Goal: Information Seeking & Learning: Learn about a topic

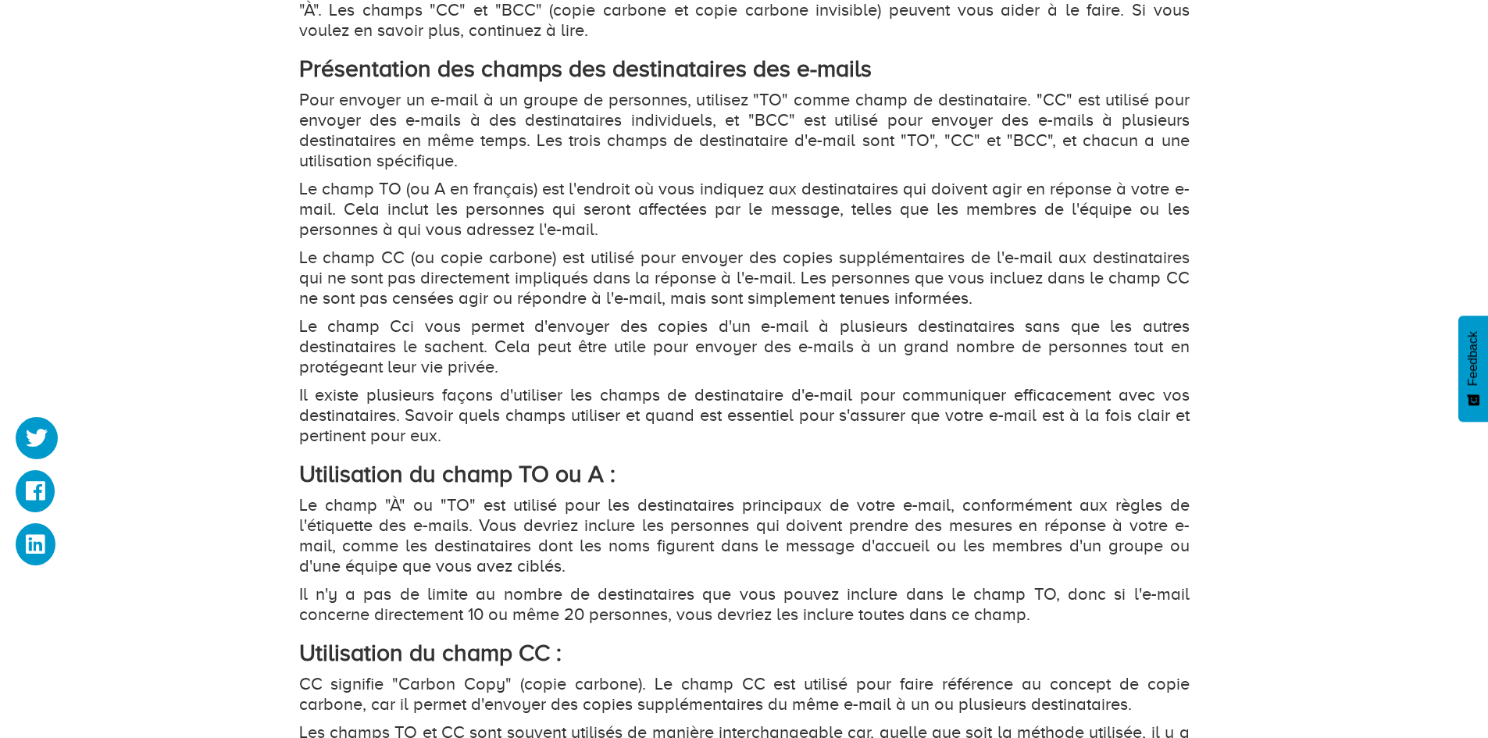
scroll to position [1172, 0]
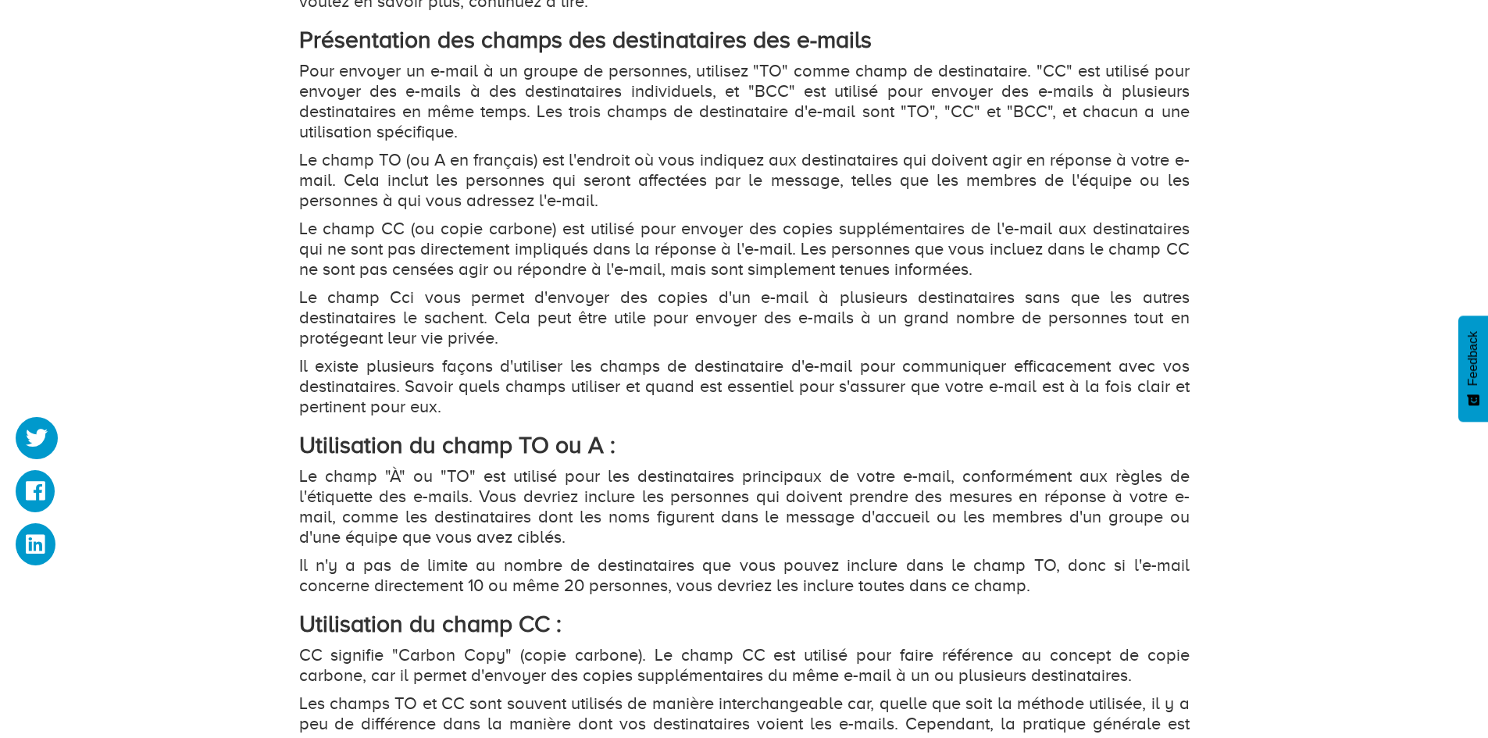
click at [403, 298] on p "Le champ Cci vous permet d'envoyer des copies d'un e-mail à plusieurs destinata…" at bounding box center [744, 317] width 891 height 61
click at [395, 295] on p "Le champ Cci vous permet d'envoyer des copies d'un e-mail à plusieurs destinata…" at bounding box center [744, 317] width 891 height 61
click at [360, 294] on p "Le champ Cci vous permet d'envoyer des copies d'un e-mail à plusieurs destinata…" at bounding box center [744, 317] width 891 height 61
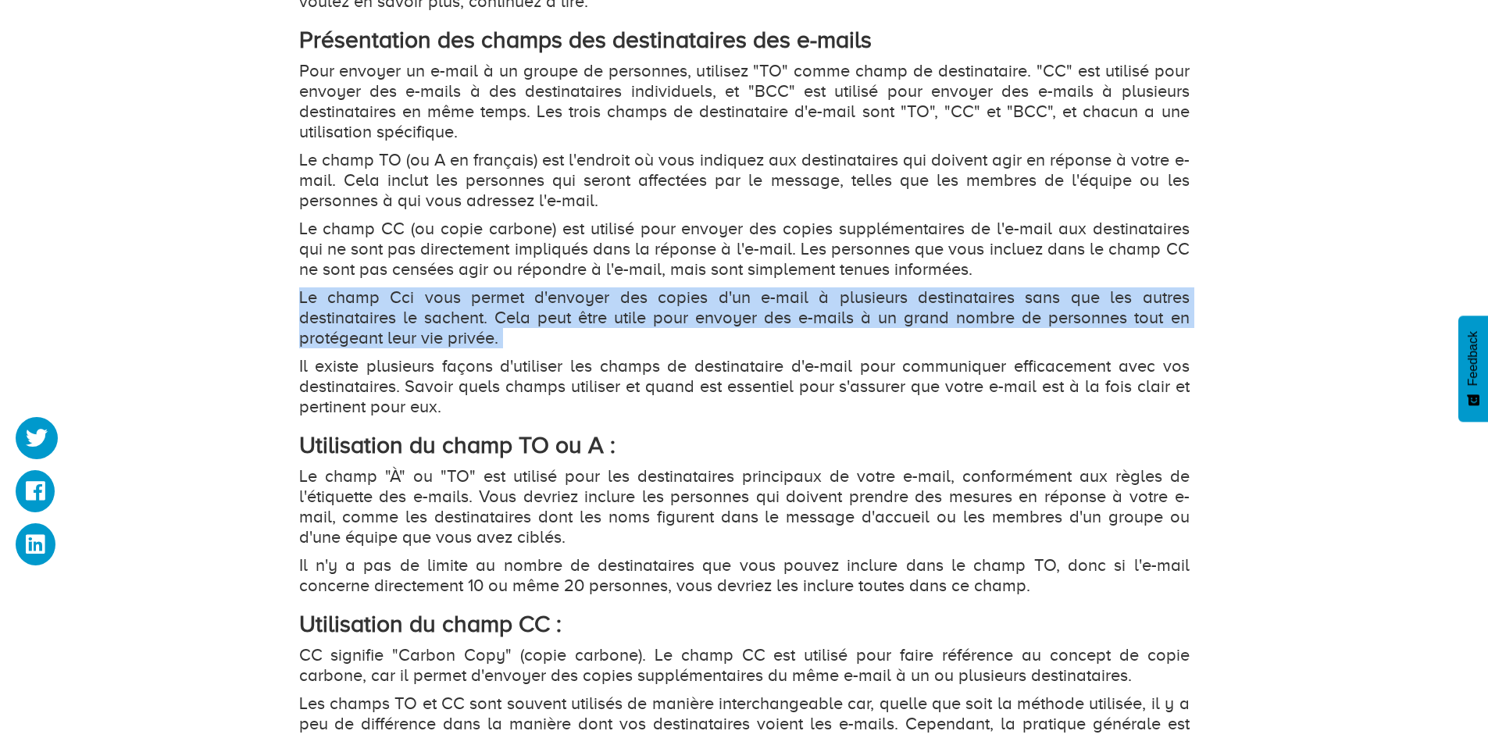
click at [360, 291] on p "Le champ Cci vous permet d'envoyer des copies d'un e-mail à plusieurs destinata…" at bounding box center [744, 317] width 891 height 61
click at [436, 294] on p "Le champ Cci vous permet d'envoyer des copies d'un e-mail à plusieurs destinata…" at bounding box center [744, 317] width 891 height 61
click at [383, 300] on p "Le champ Cci vous permet d'envoyer des copies d'un e-mail à plusieurs destinata…" at bounding box center [744, 317] width 891 height 61
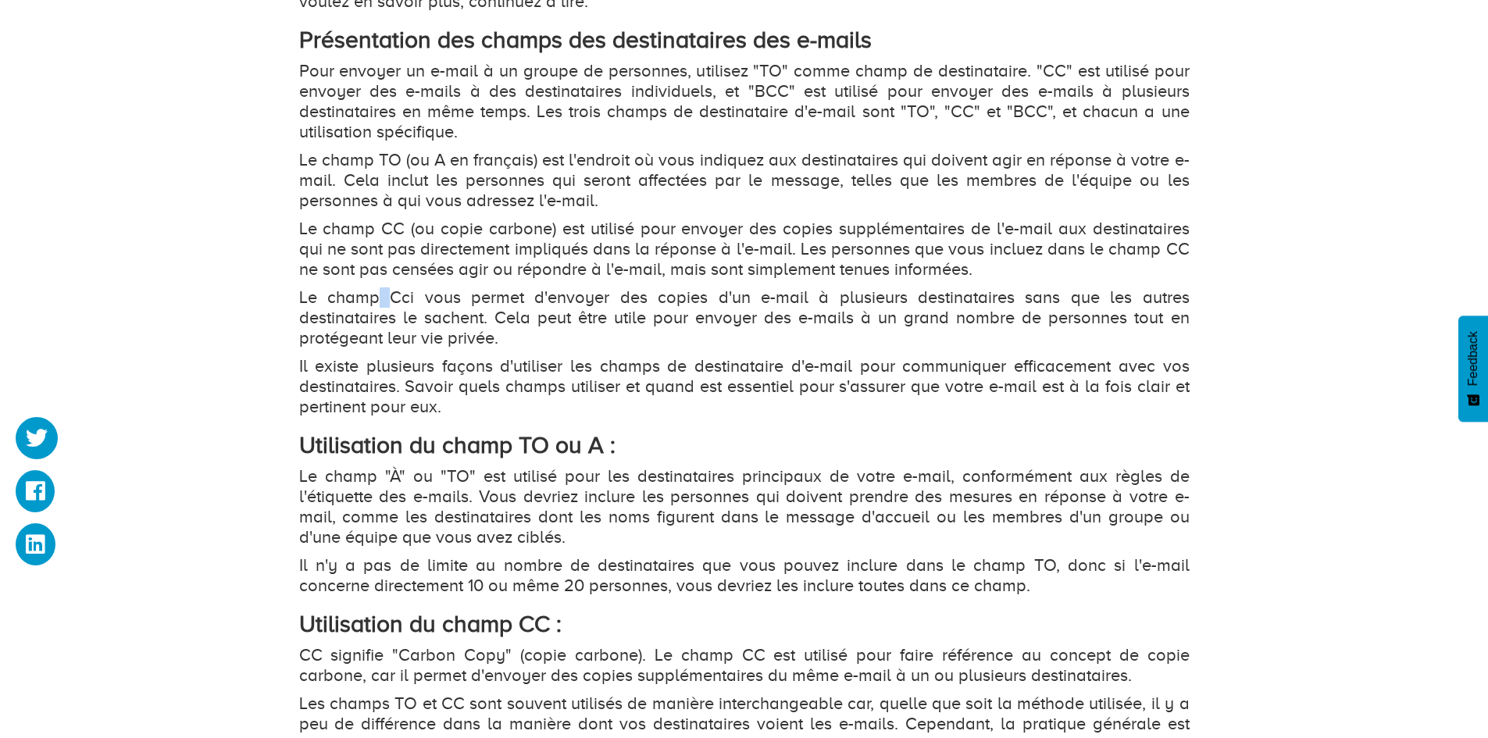
click at [383, 300] on p "Le champ Cci vous permet d'envoyer des copies d'un e-mail à plusieurs destinata…" at bounding box center [744, 317] width 891 height 61
click at [407, 295] on p "Le champ Cci vous permet d'envoyer des copies d'un e-mail à plusieurs destinata…" at bounding box center [744, 317] width 891 height 61
click at [411, 294] on p "Le champ Cci vous permet d'envoyer des copies d'un e-mail à plusieurs destinata…" at bounding box center [744, 317] width 891 height 61
drag, startPoint x: 387, startPoint y: 316, endPoint x: 732, endPoint y: 315, distance: 344.5
click at [715, 315] on p "Le champ Cci vous permet d'envoyer des copies d'un e-mail à plusieurs destinata…" at bounding box center [744, 317] width 891 height 61
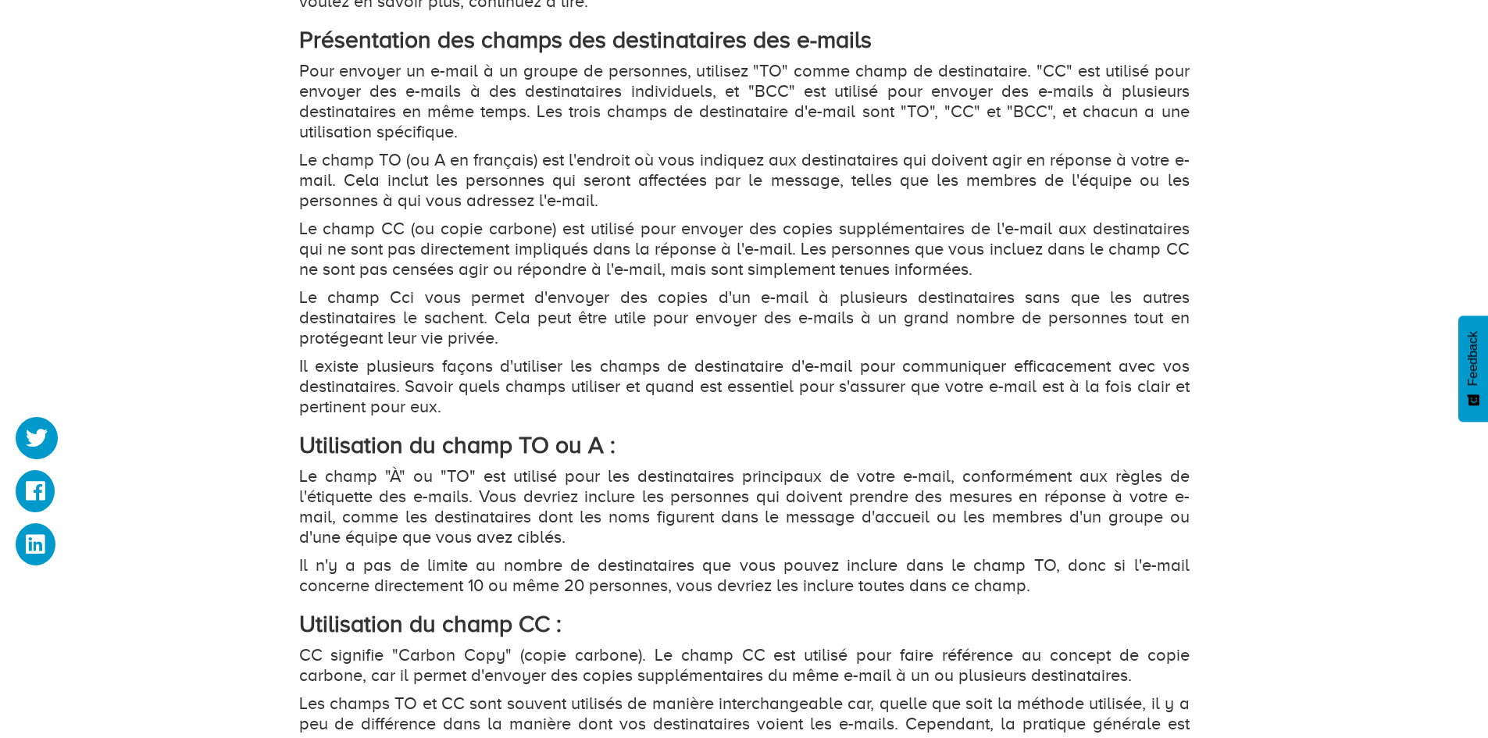
click at [762, 315] on p "Le champ Cci vous permet d'envoyer des copies d'un e-mail à plusieurs destinata…" at bounding box center [744, 317] width 891 height 61
drag, startPoint x: 306, startPoint y: 332, endPoint x: 502, endPoint y: 340, distance: 196.2
click at [502, 340] on p "Le champ Cci vous permet d'envoyer des copies d'un e-mail à plusieurs destinata…" at bounding box center [744, 317] width 891 height 61
click at [508, 340] on p "Le champ Cci vous permet d'envoyer des copies d'un e-mail à plusieurs destinata…" at bounding box center [744, 317] width 891 height 61
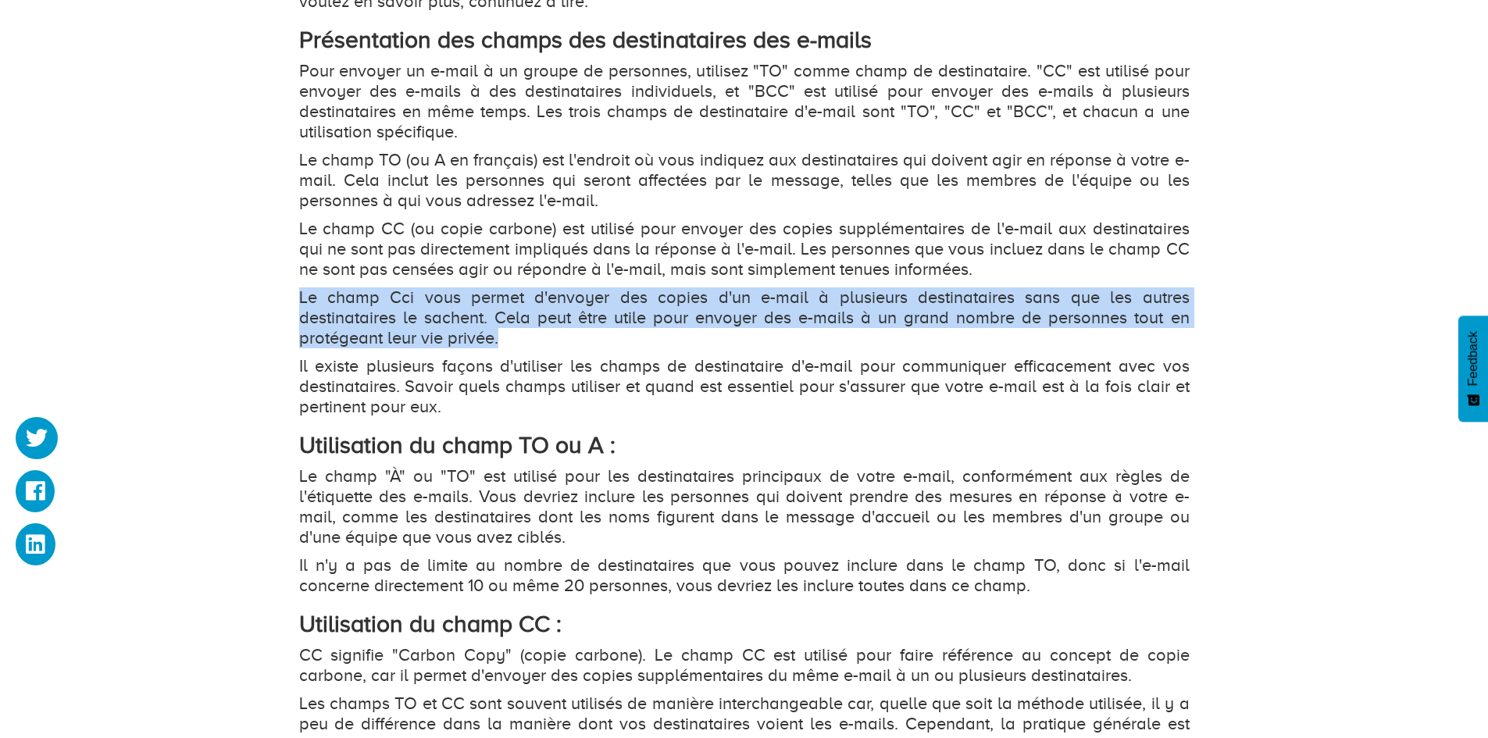
drag, startPoint x: 484, startPoint y: 338, endPoint x: 298, endPoint y: 307, distance: 188.5
click at [299, 307] on p "Le champ Cci vous permet d'envoyer des copies d'un e-mail à plusieurs destinata…" at bounding box center [744, 317] width 891 height 61
